Goal: Check status: Check status

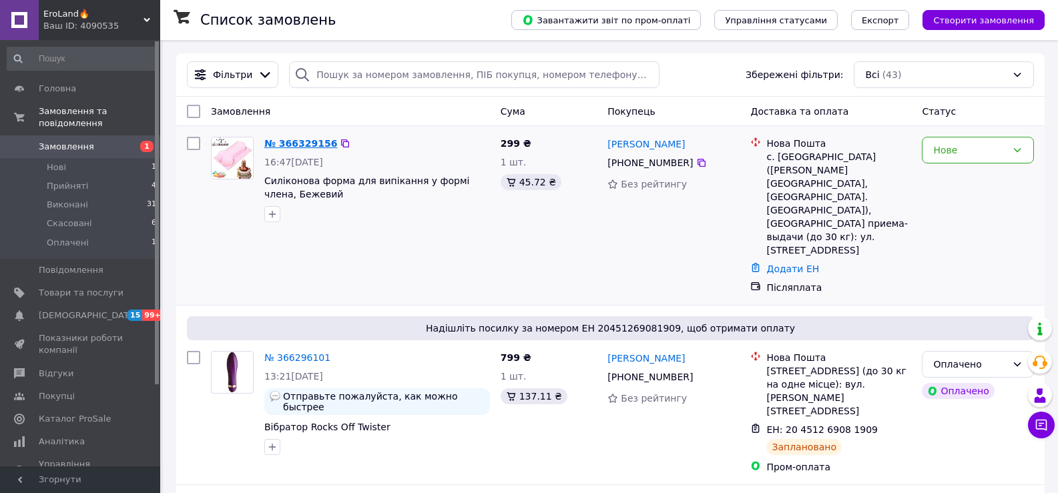
click at [290, 142] on link "№ 366329156" at bounding box center [300, 143] width 73 height 11
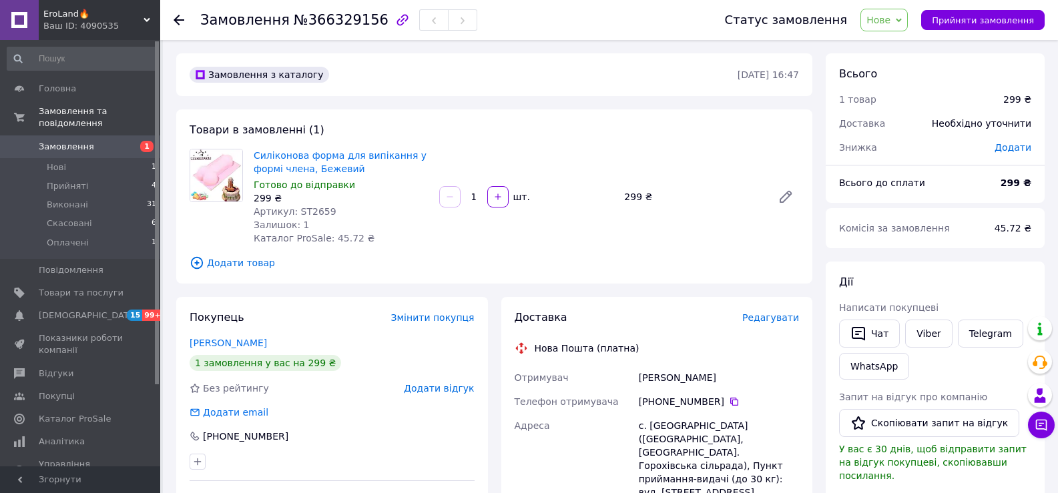
click at [383, 230] on div "Залишок: 1" at bounding box center [341, 224] width 175 height 13
